Goal: Navigation & Orientation: Find specific page/section

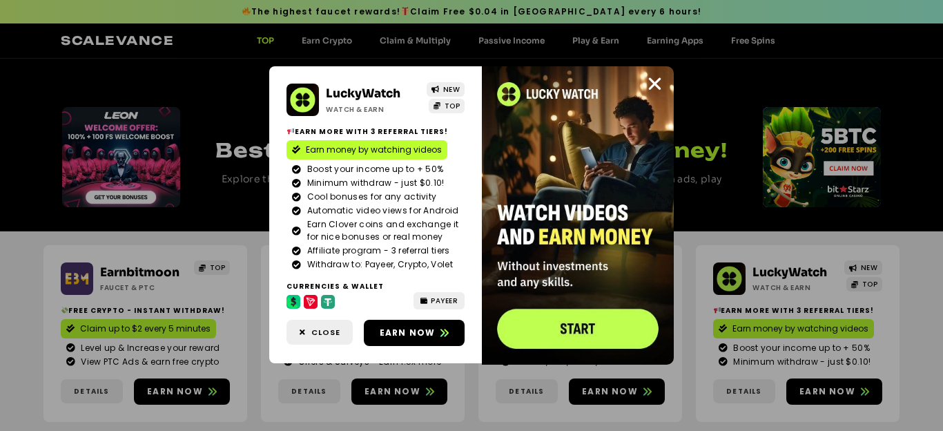
click at [223, 279] on div "LuckyWatch Watch & Earn NEW TOP Earn more with 3 referral Tiers! Earn money by …" at bounding box center [471, 215] width 943 height 431
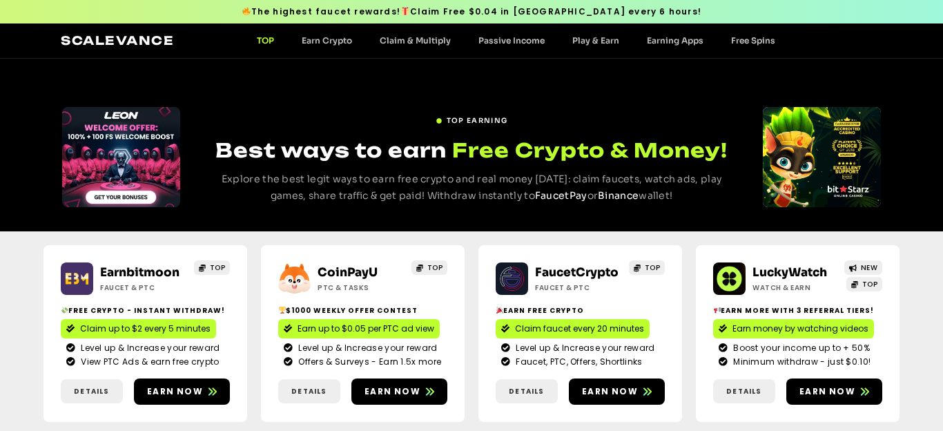
click at [223, 279] on div "TOP" at bounding box center [207, 278] width 43 height 32
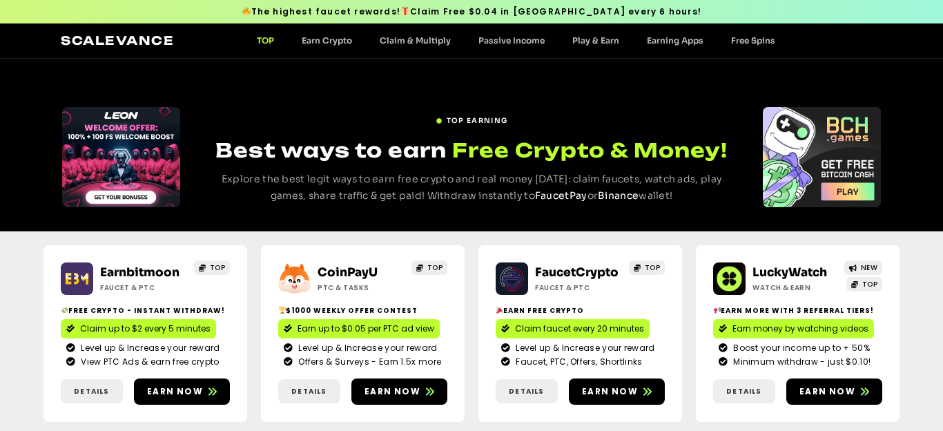
click at [223, 279] on div "TOP" at bounding box center [207, 278] width 43 height 32
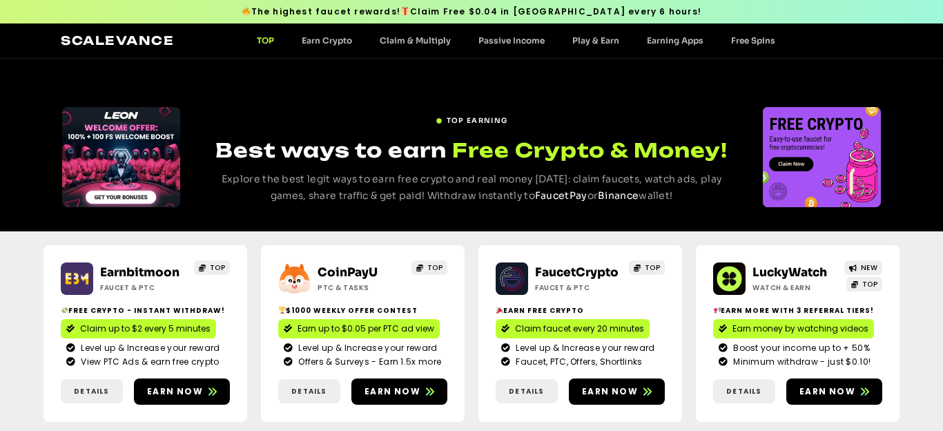
click at [234, 273] on div "Earnbitmoon Faucet & PTC TOP Free crypto - Instant withdraw! Claim up to $2 eve…" at bounding box center [145, 333] width 204 height 177
click at [224, 273] on div "Earnbitmoon Faucet & PTC TOP Free crypto - Instant withdraw! Claim up to $2 eve…" at bounding box center [145, 333] width 204 height 177
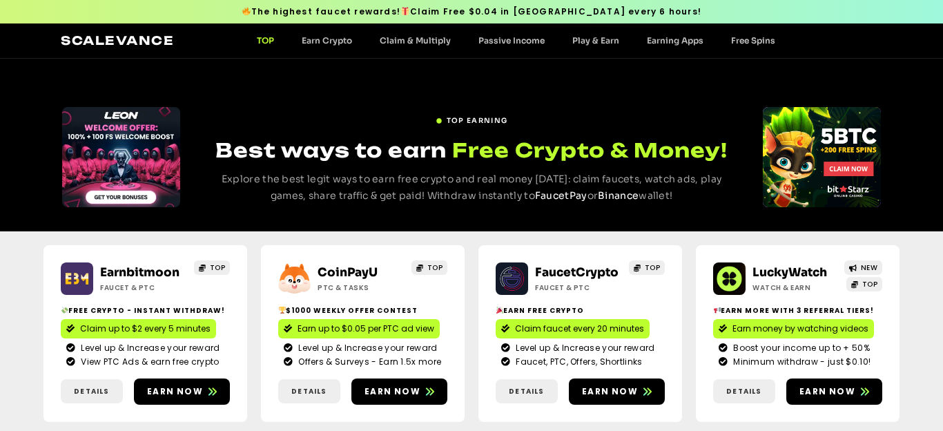
drag, startPoint x: 226, startPoint y: 280, endPoint x: 226, endPoint y: 272, distance: 7.6
click at [226, 272] on div "TOP" at bounding box center [207, 278] width 43 height 32
click at [224, 266] on span "TOP" at bounding box center [218, 267] width 16 height 10
